Goal: Task Accomplishment & Management: Manage account settings

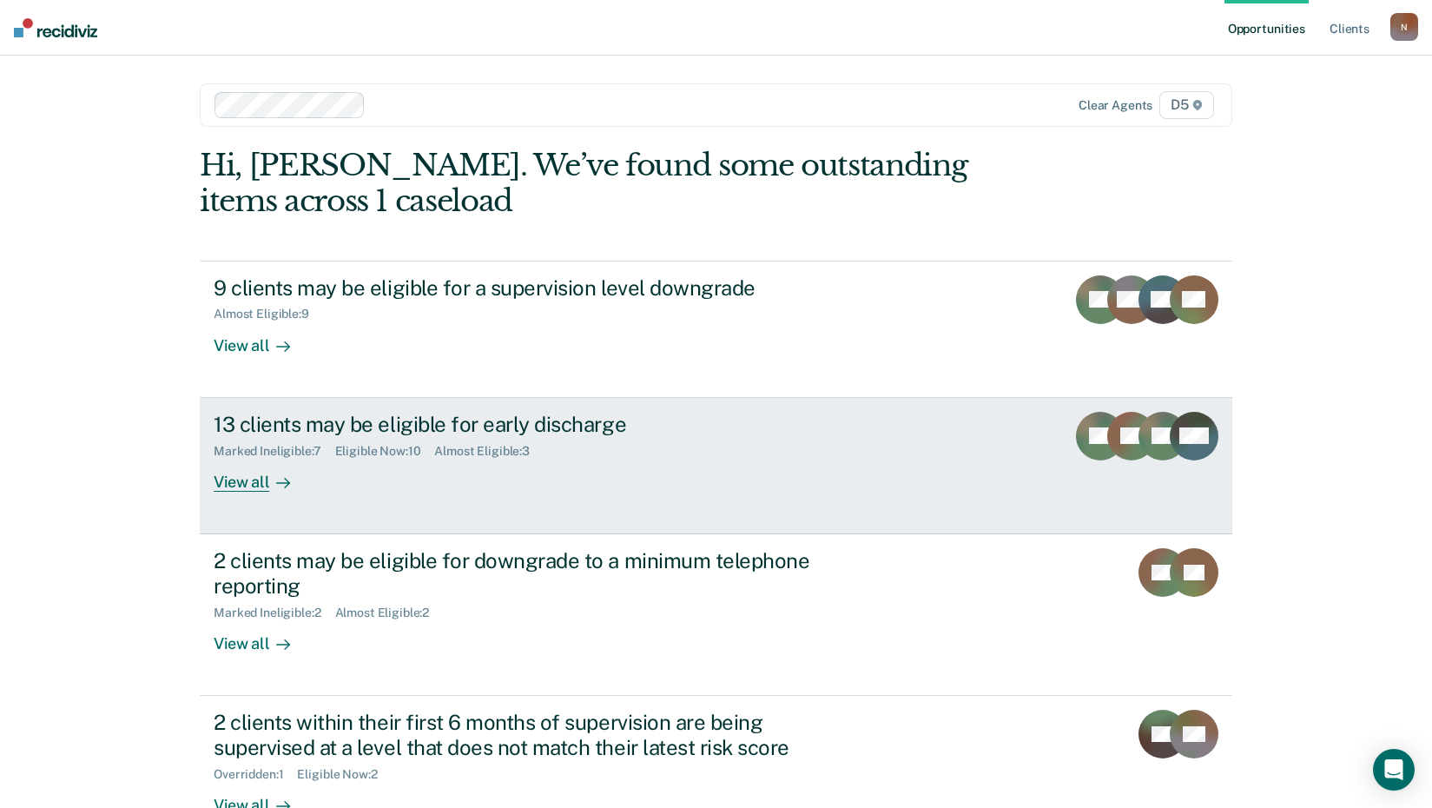
click at [533, 420] on div "13 clients may be eligible for early discharge" at bounding box center [519, 424] width 610 height 25
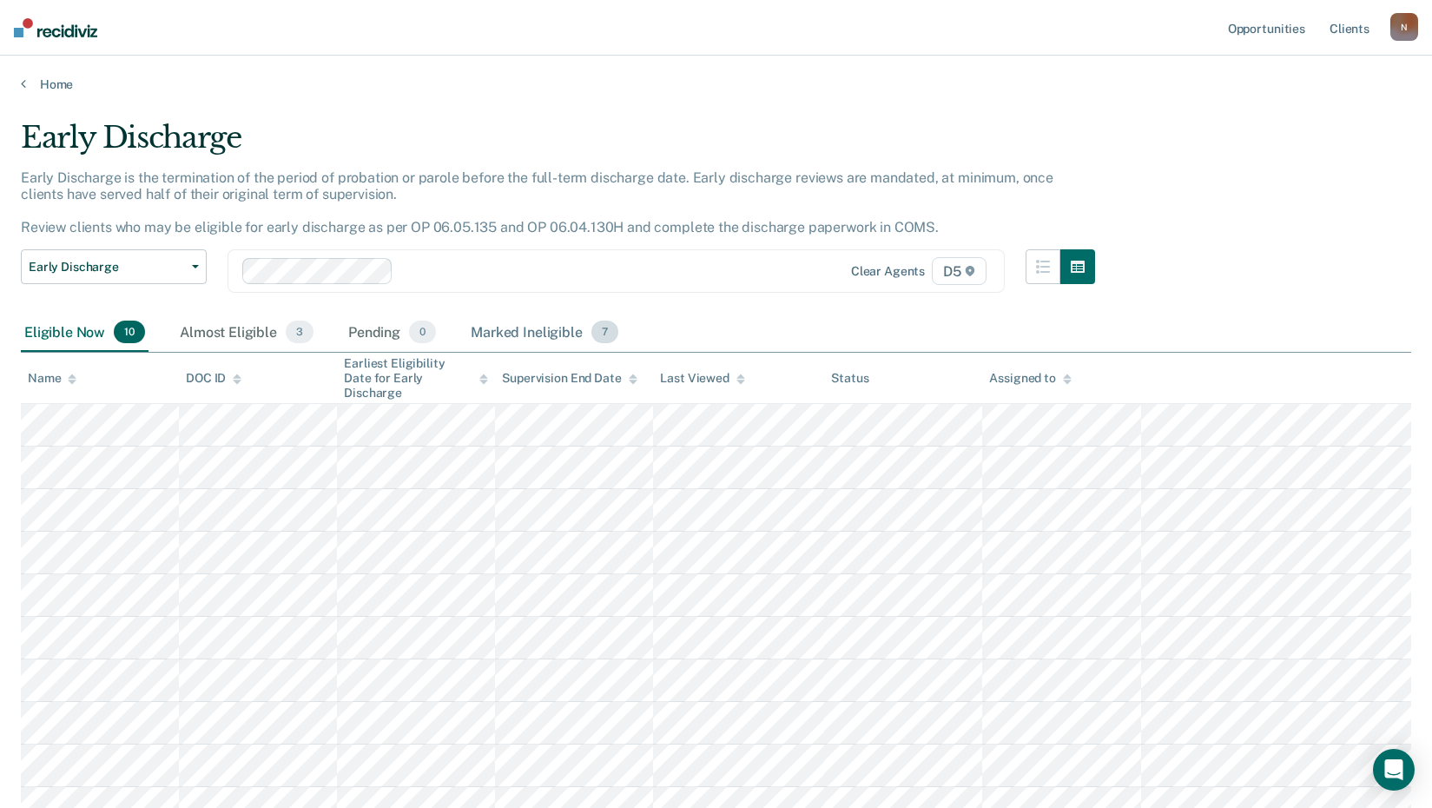
click at [494, 326] on div "Marked Ineligible 7" at bounding box center [544, 332] width 155 height 38
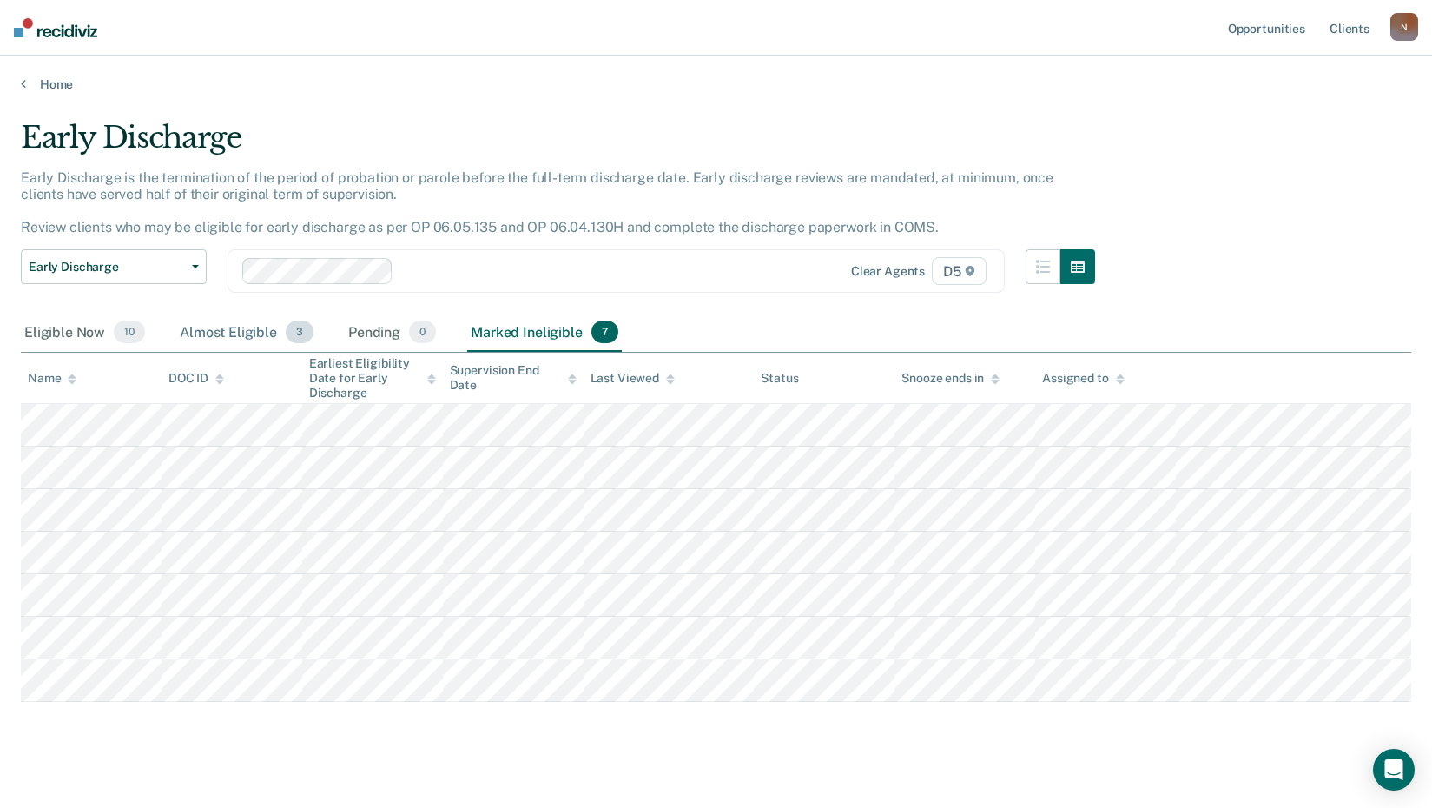
click at [210, 332] on div "Almost Eligible 3" at bounding box center [246, 332] width 141 height 38
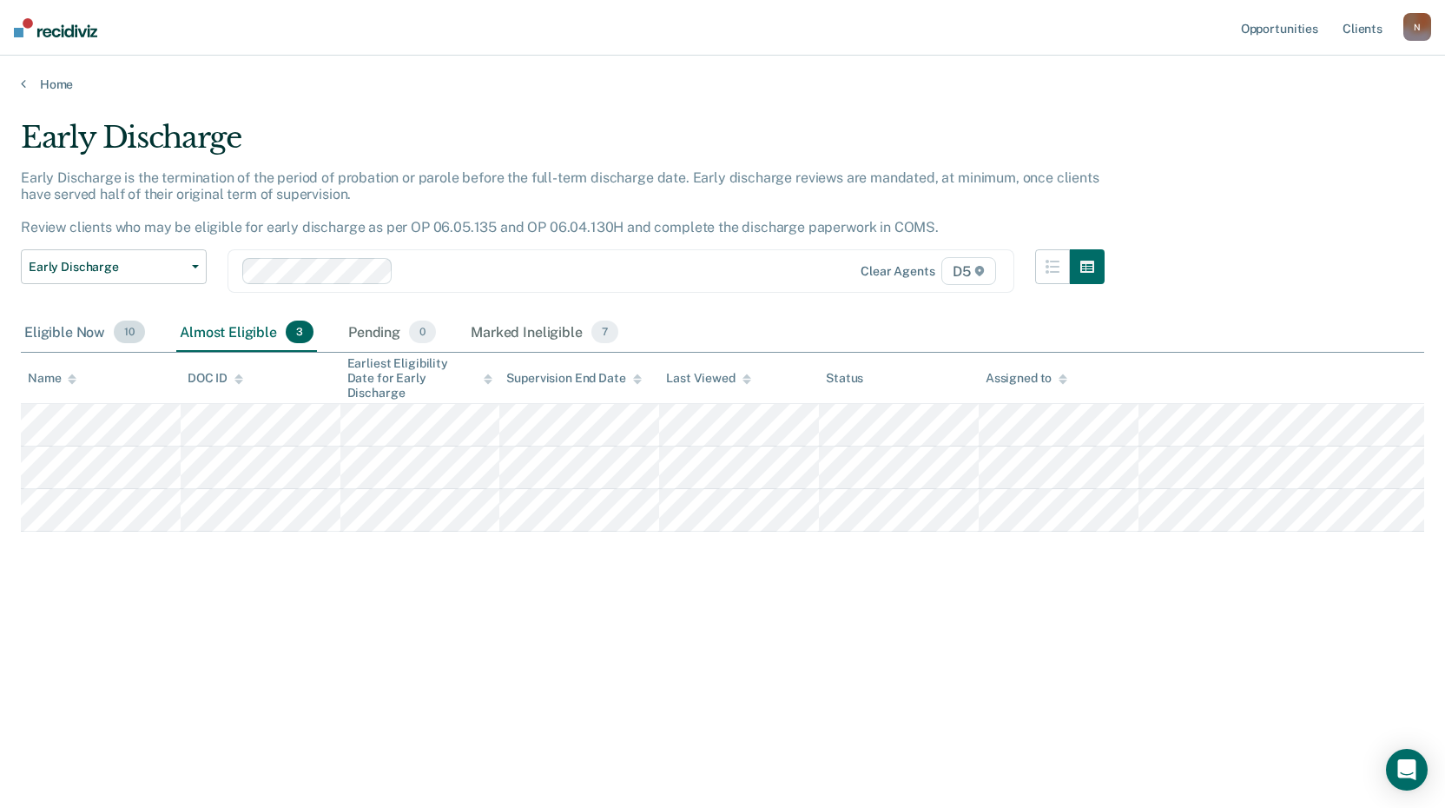
click at [36, 332] on div "Eligible Now 10" at bounding box center [85, 332] width 128 height 38
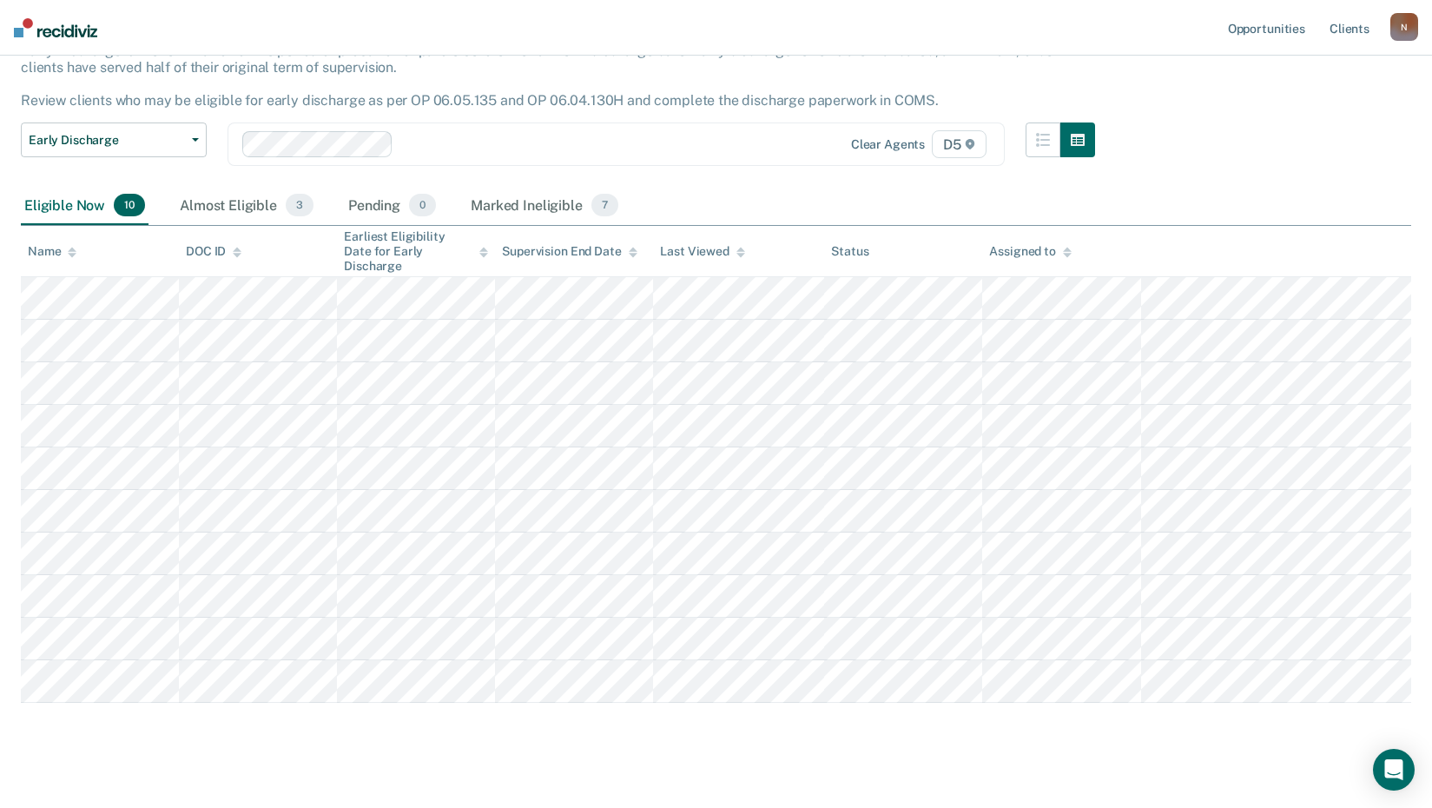
scroll to position [138, 0]
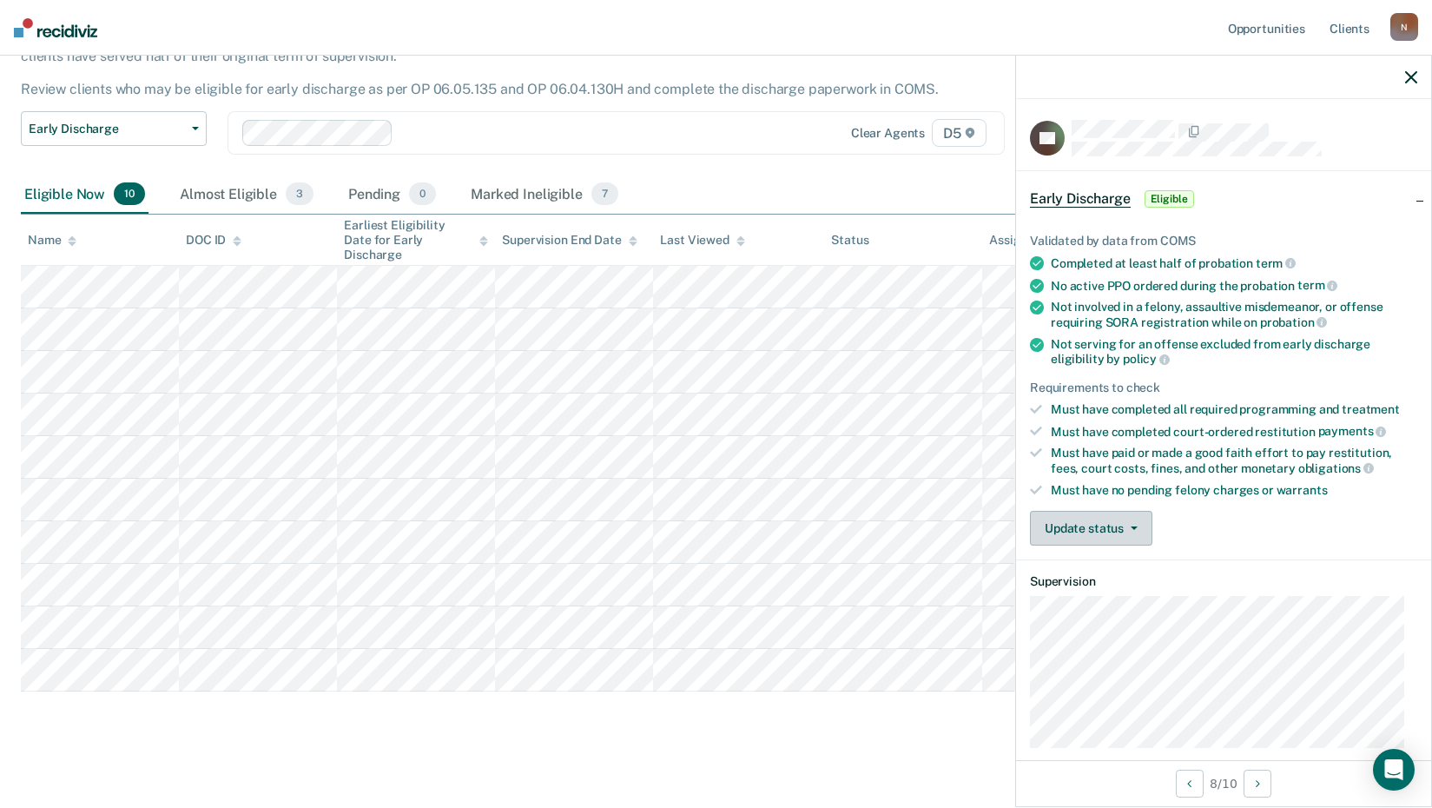
click at [1086, 521] on button "Update status" at bounding box center [1091, 528] width 122 height 35
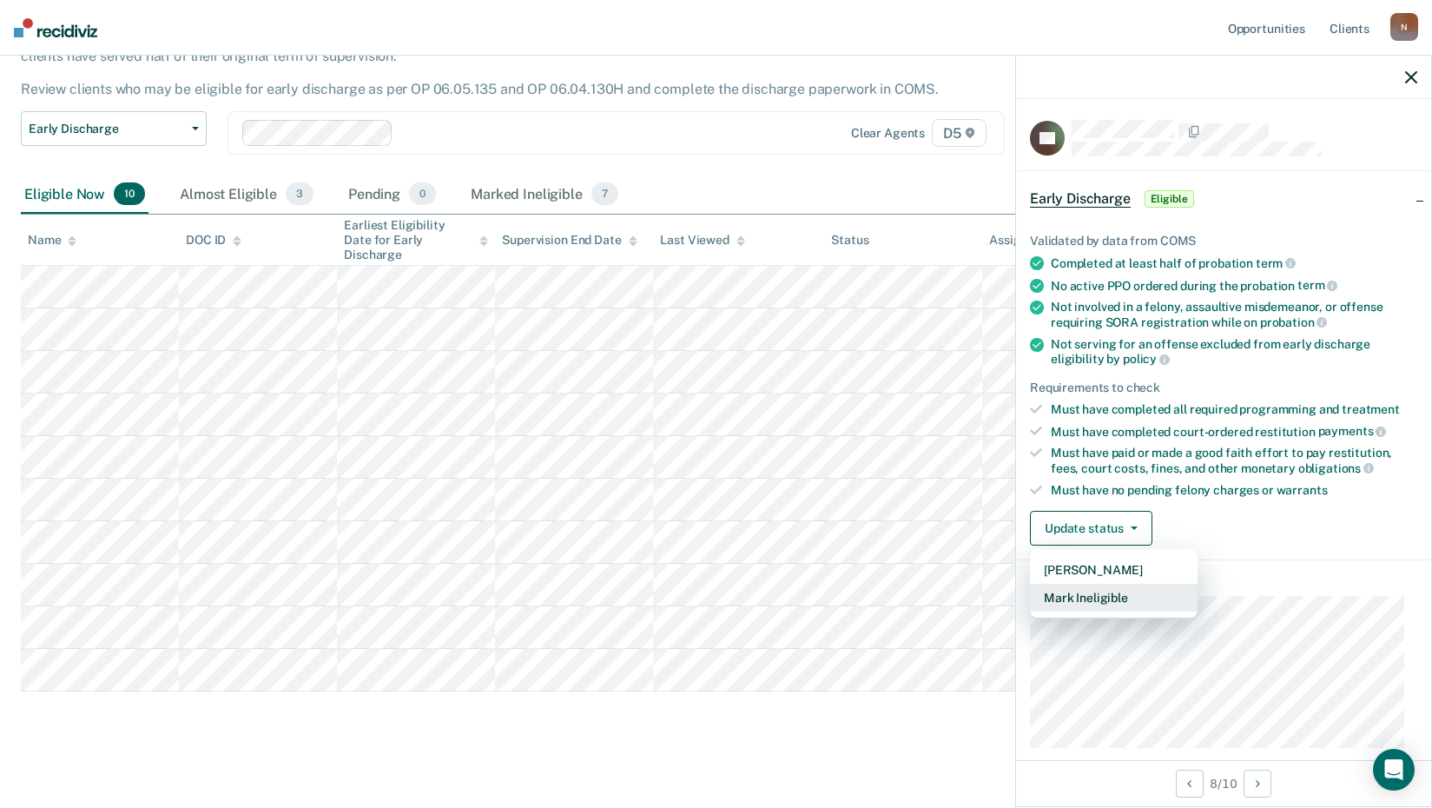
click at [1093, 601] on button "Mark Ineligible" at bounding box center [1114, 597] width 168 height 28
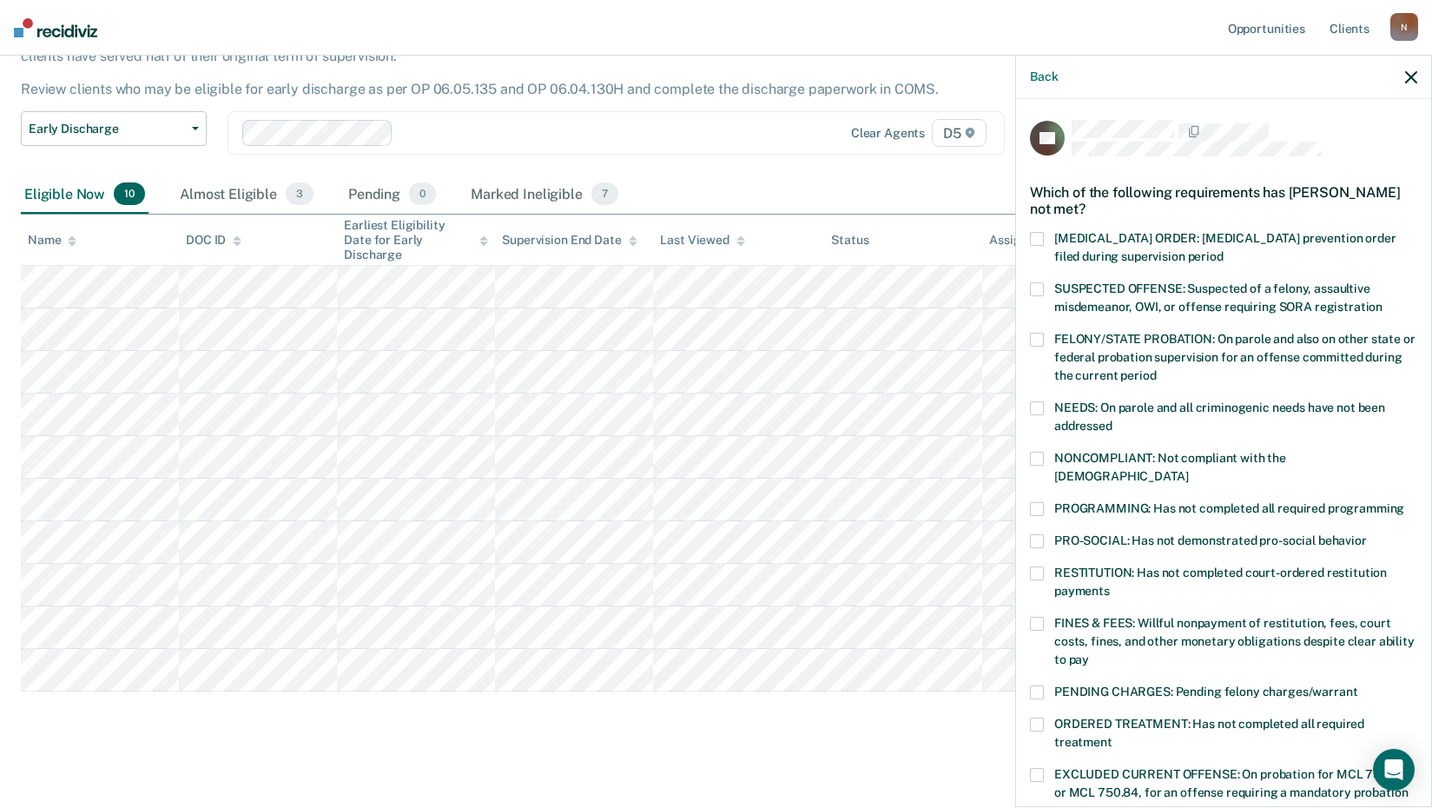
click at [1049, 452] on label "NONCOMPLIANT: Not compliant with the [DEMOGRAPHIC_DATA]" at bounding box center [1223, 470] width 387 height 36
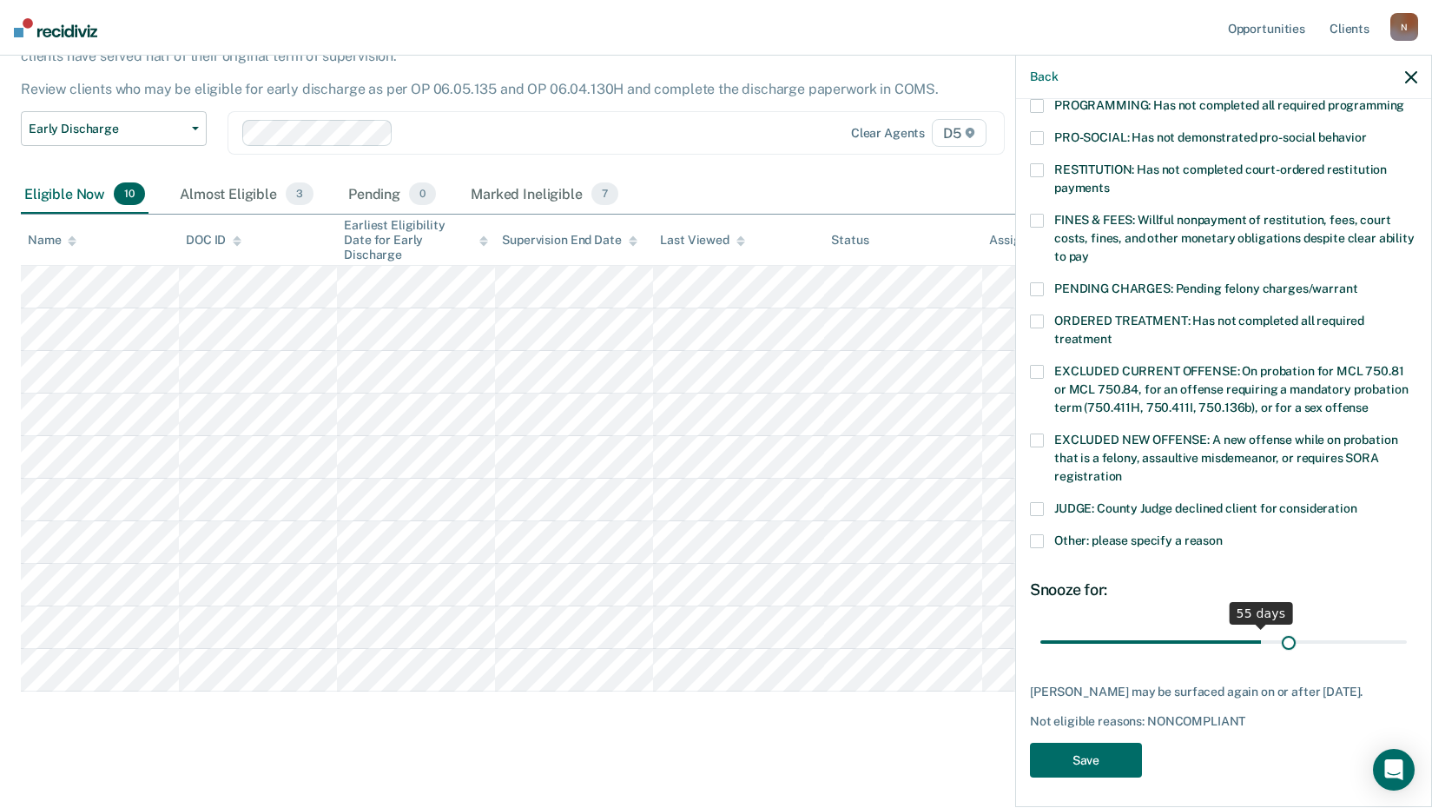
scroll to position [403, 0]
drag, startPoint x: 1169, startPoint y: 619, endPoint x: 1400, endPoint y: 620, distance: 231.0
type input "90"
click at [1400, 626] on input "range" at bounding box center [1223, 641] width 366 height 30
click at [1087, 761] on button "Save" at bounding box center [1086, 760] width 112 height 36
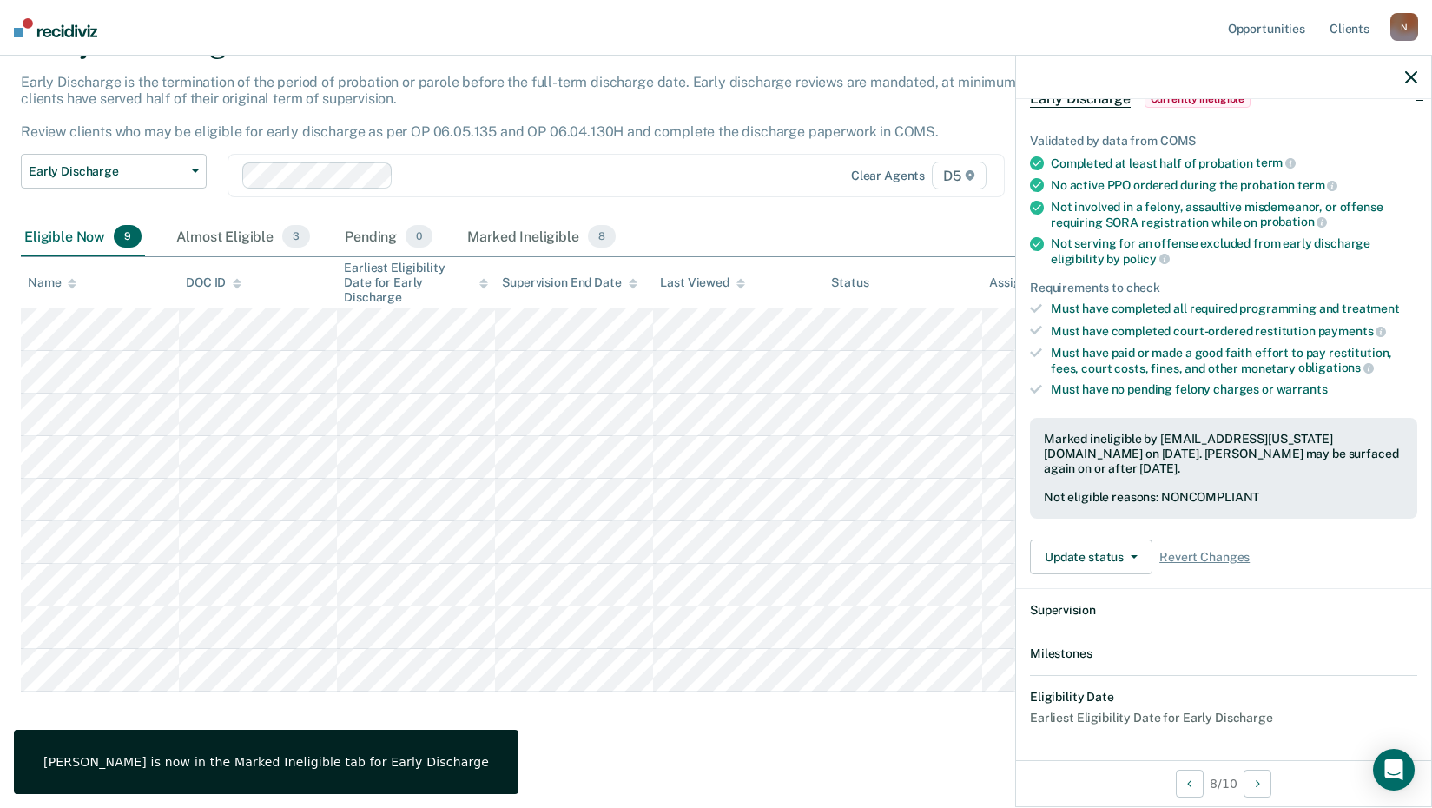
scroll to position [296, 0]
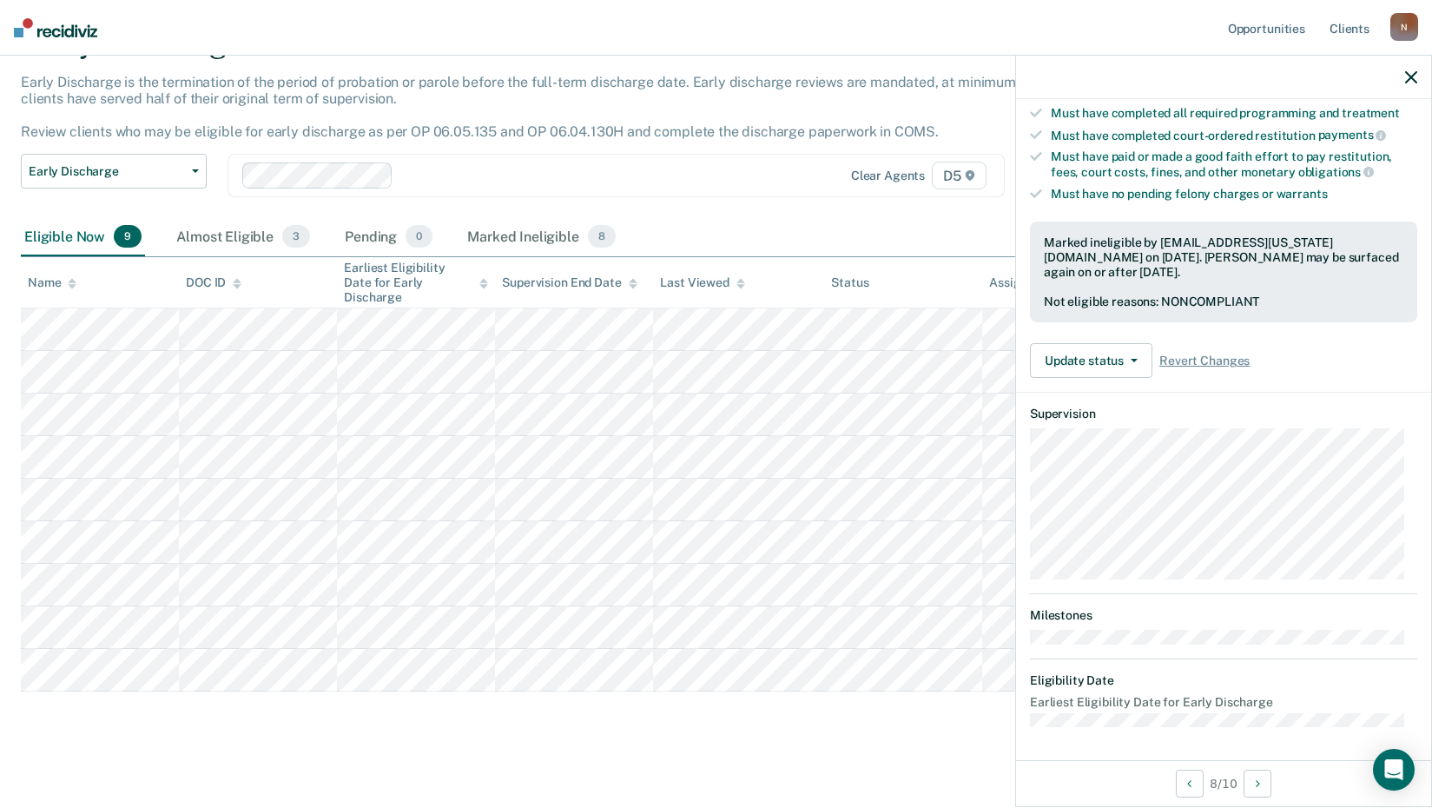
click at [1414, 78] on icon "button" at bounding box center [1411, 77] width 12 height 12
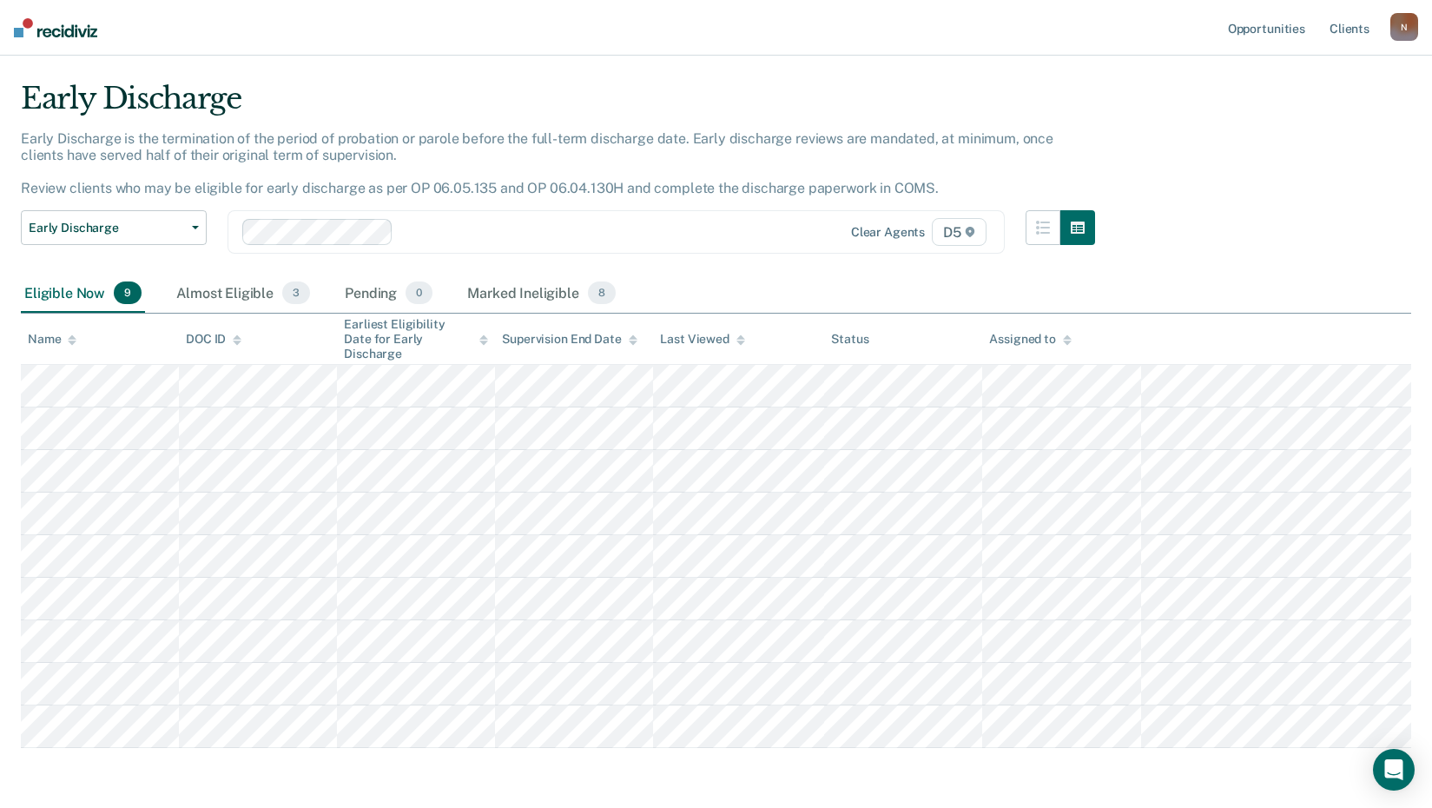
scroll to position [9, 0]
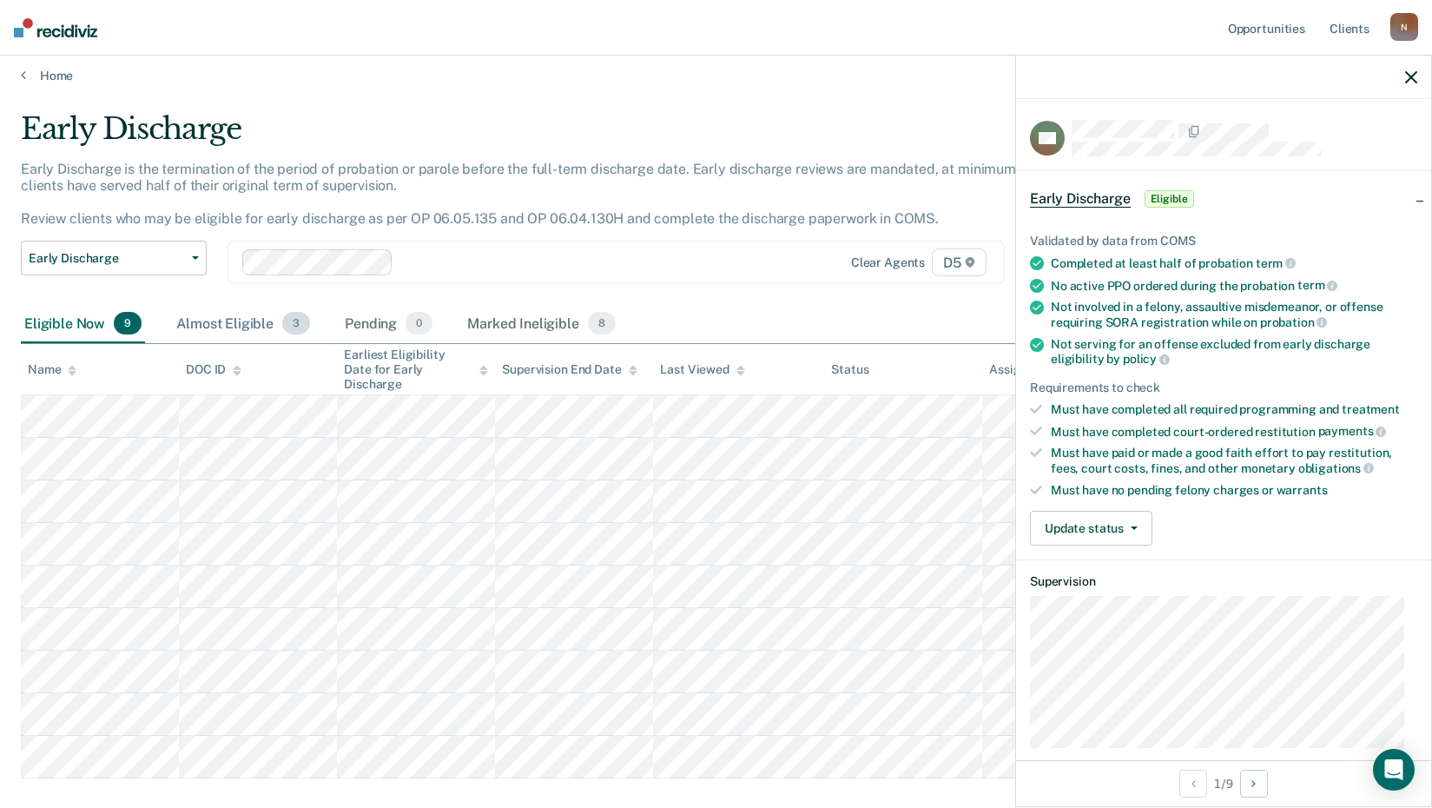
click at [277, 336] on div "Almost Eligible 3" at bounding box center [243, 324] width 141 height 38
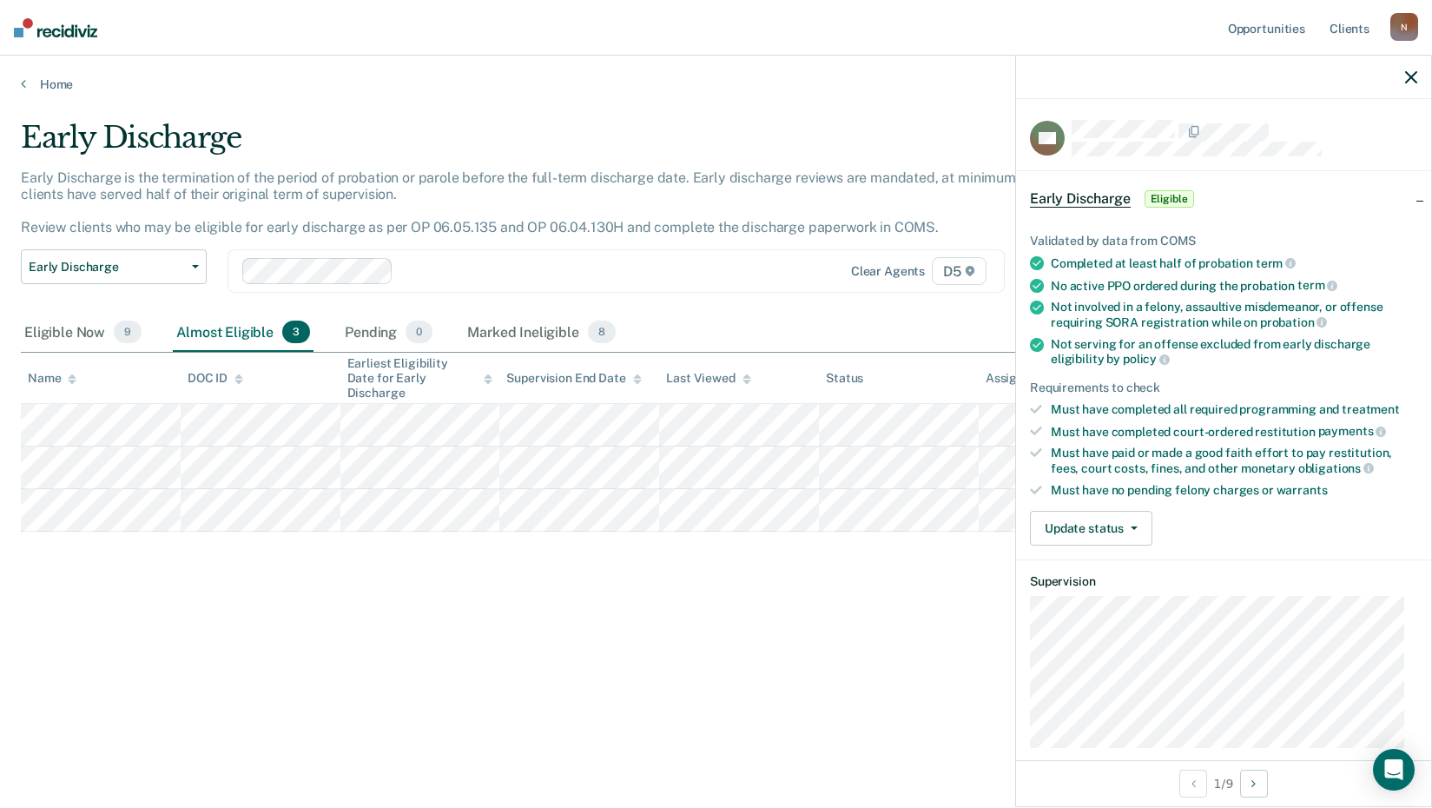
scroll to position [0, 0]
click at [73, 336] on div "Eligible Now 9" at bounding box center [83, 332] width 124 height 38
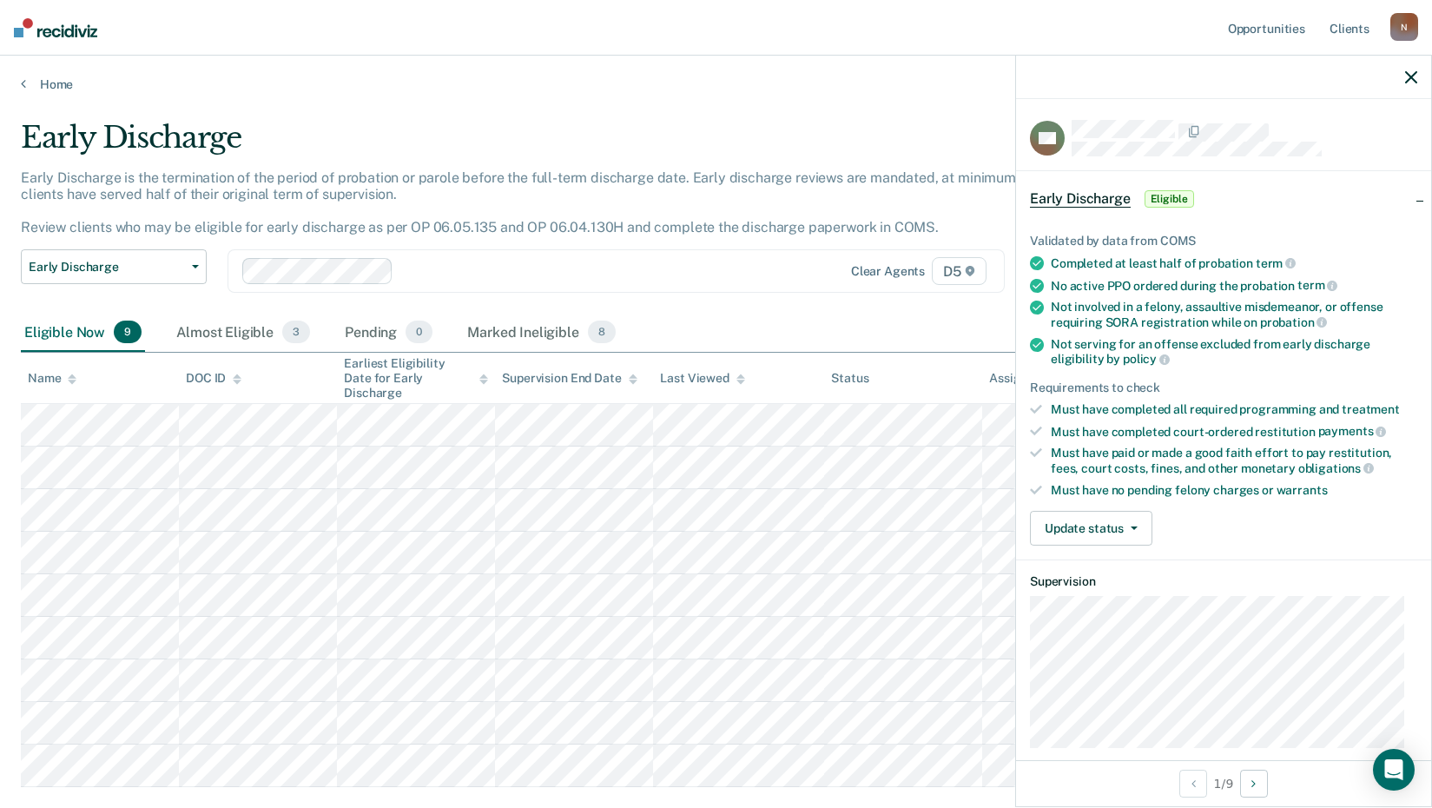
click at [567, 234] on p "Early Discharge is the termination of the period of probation or parole before …" at bounding box center [537, 202] width 1032 height 67
click at [1407, 86] on div at bounding box center [1223, 77] width 415 height 43
click at [1416, 77] on icon "button" at bounding box center [1411, 77] width 12 height 12
click at [1137, 524] on button "Update status" at bounding box center [1091, 528] width 122 height 35
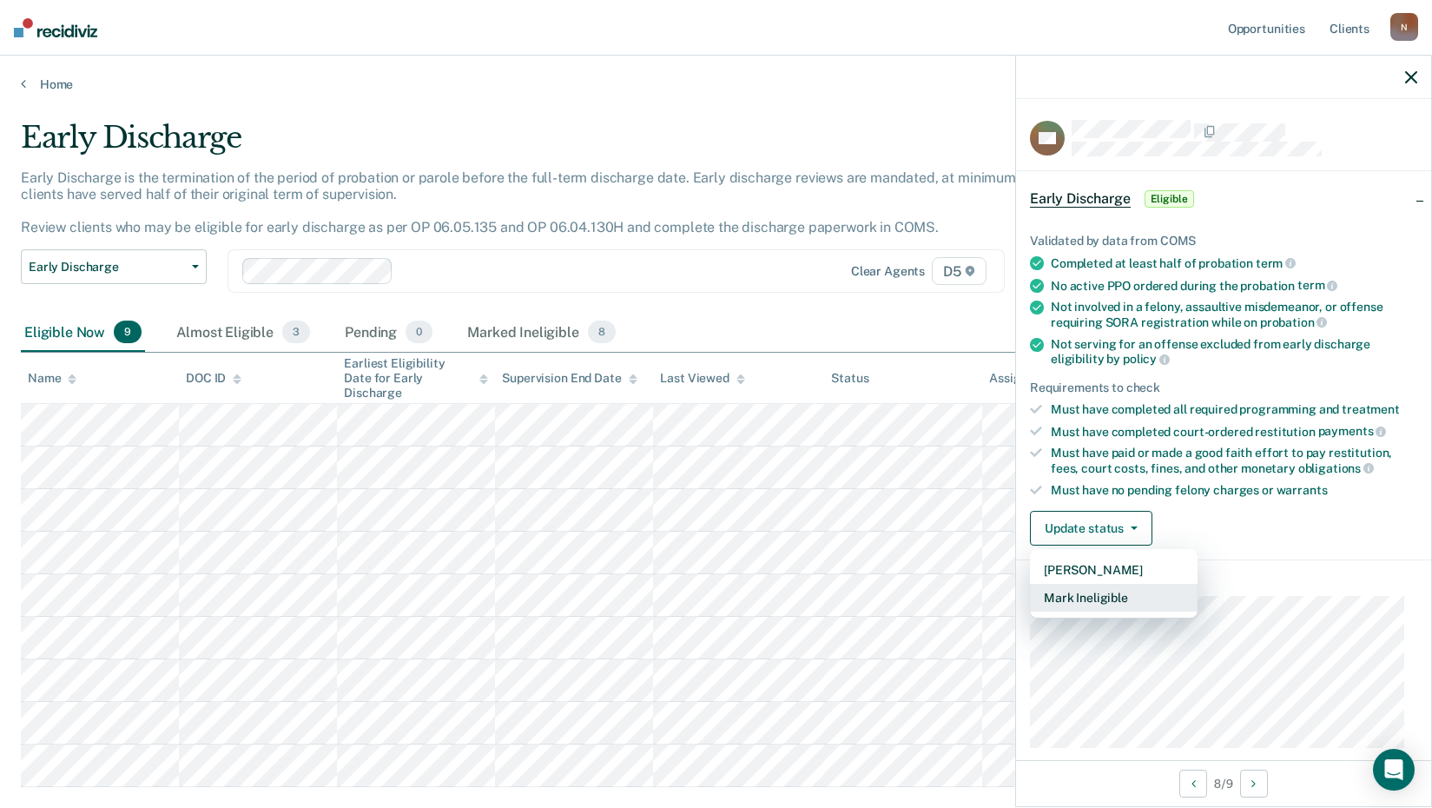
click at [1133, 595] on button "Mark Ineligible" at bounding box center [1114, 597] width 168 height 28
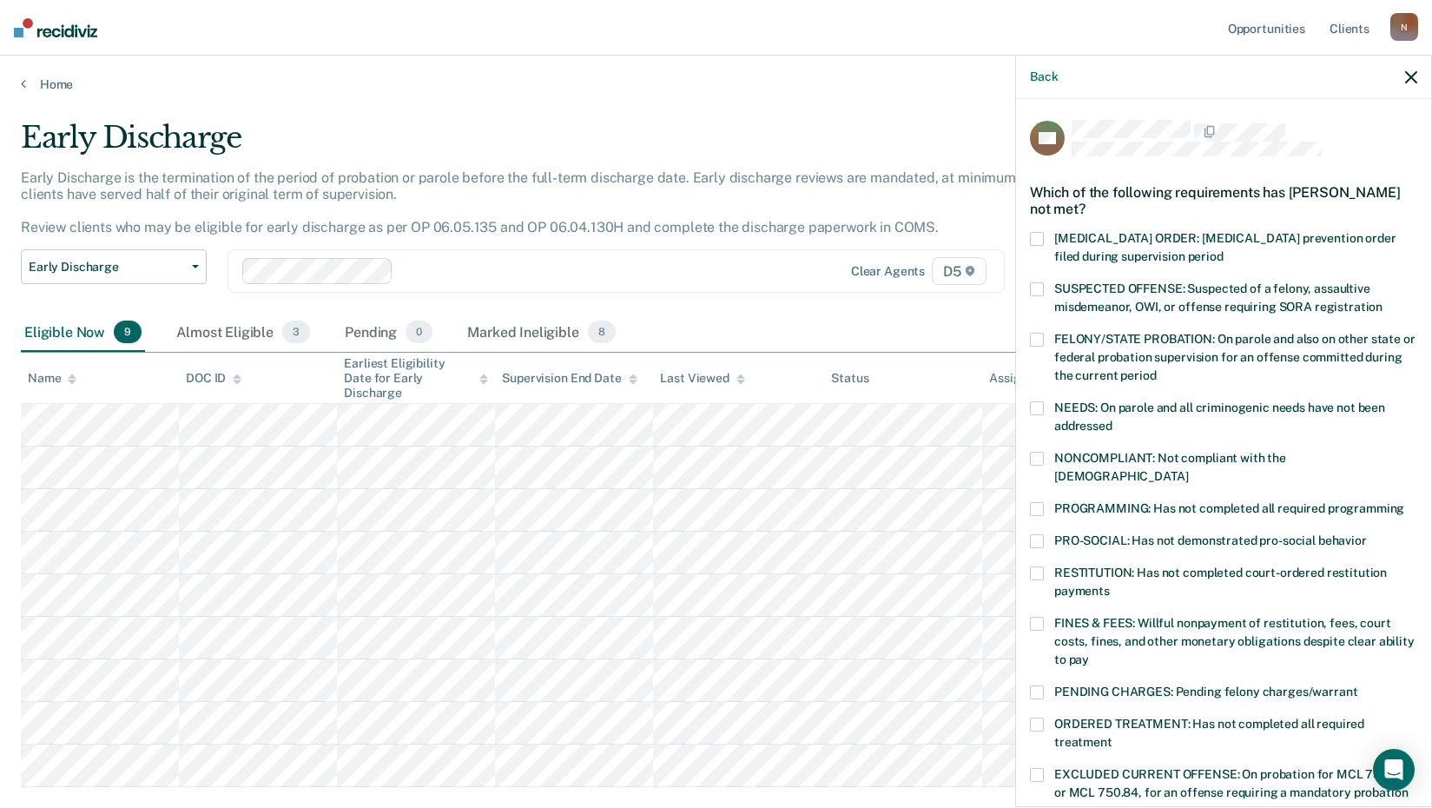
drag, startPoint x: 1057, startPoint y: 553, endPoint x: 1079, endPoint y: 553, distance: 22.6
click at [1057, 565] on span "RESTITUTION: Has not completed court-ordered restitution payments" at bounding box center [1220, 581] width 333 height 32
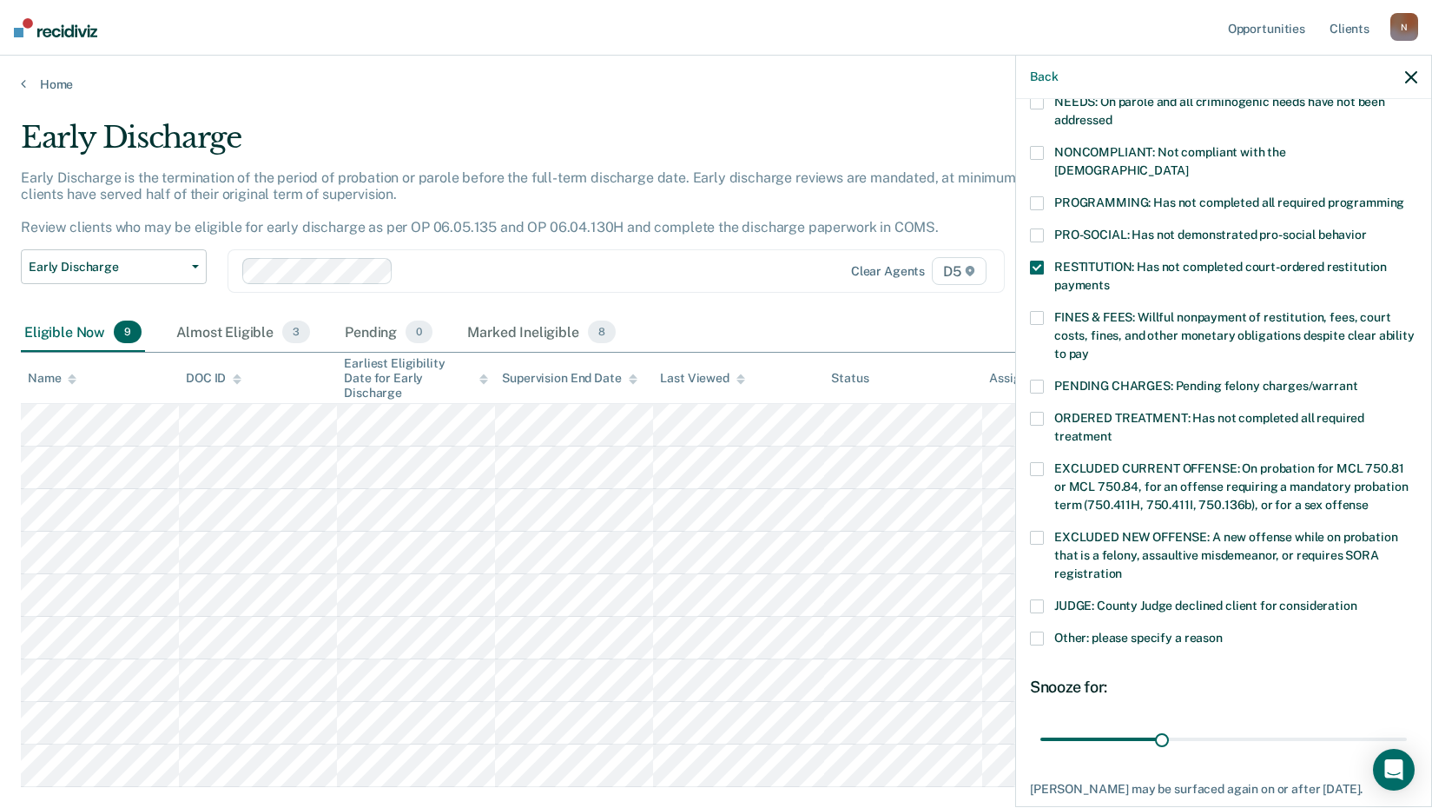
scroll to position [403, 0]
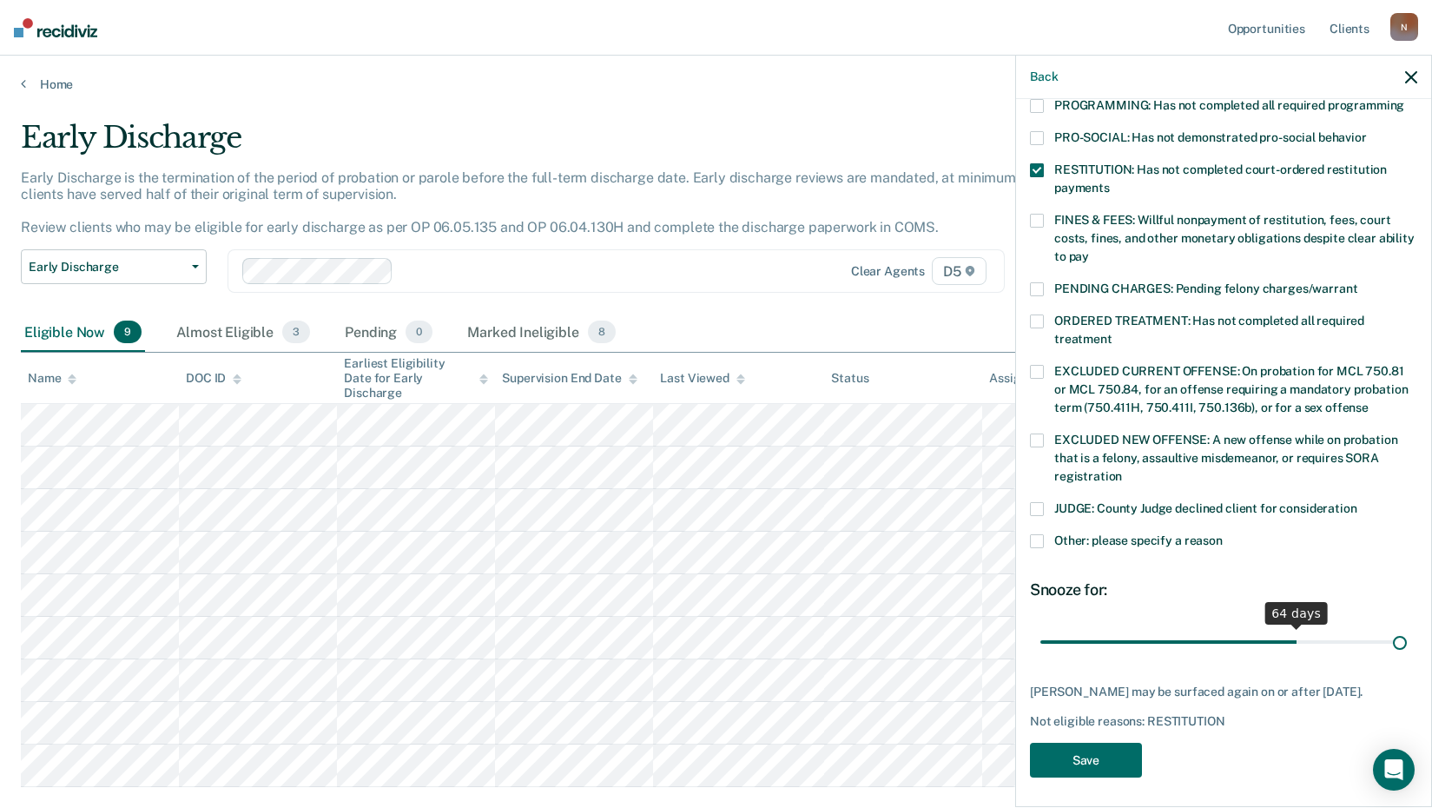
drag, startPoint x: 1158, startPoint y: 628, endPoint x: 1487, endPoint y: 628, distance: 329.1
type input "90"
click at [1407, 628] on input "range" at bounding box center [1223, 641] width 366 height 30
click at [1079, 752] on button "Save" at bounding box center [1086, 760] width 112 height 36
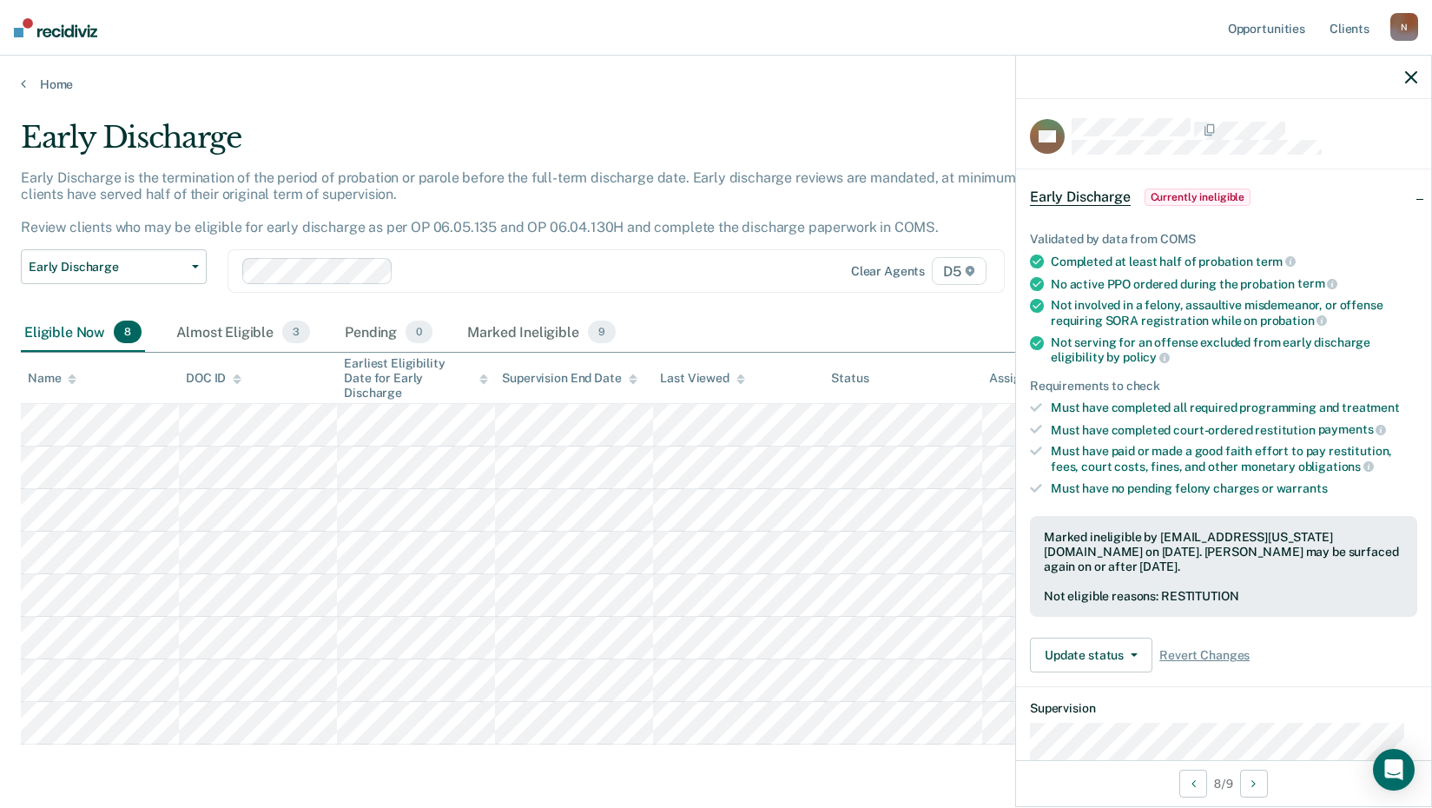
scroll to position [0, 0]
click at [1414, 75] on icon "button" at bounding box center [1411, 77] width 12 height 12
